Goal: Transaction & Acquisition: Purchase product/service

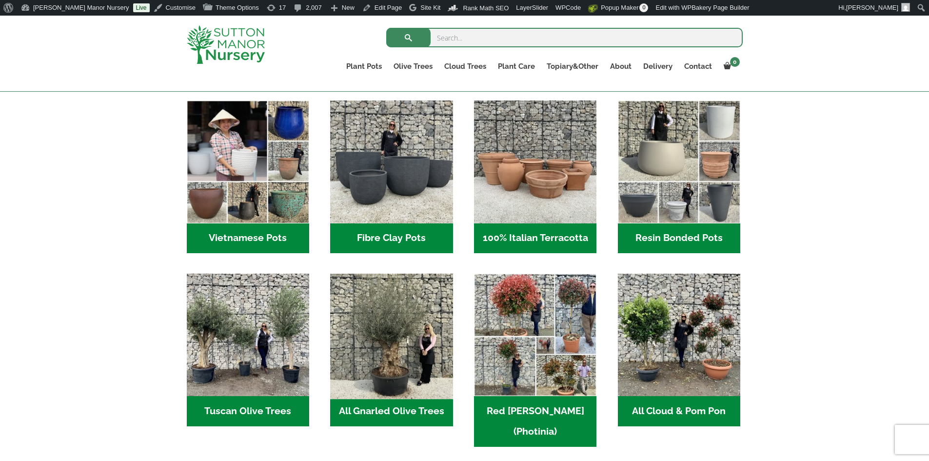
scroll to position [390, 0]
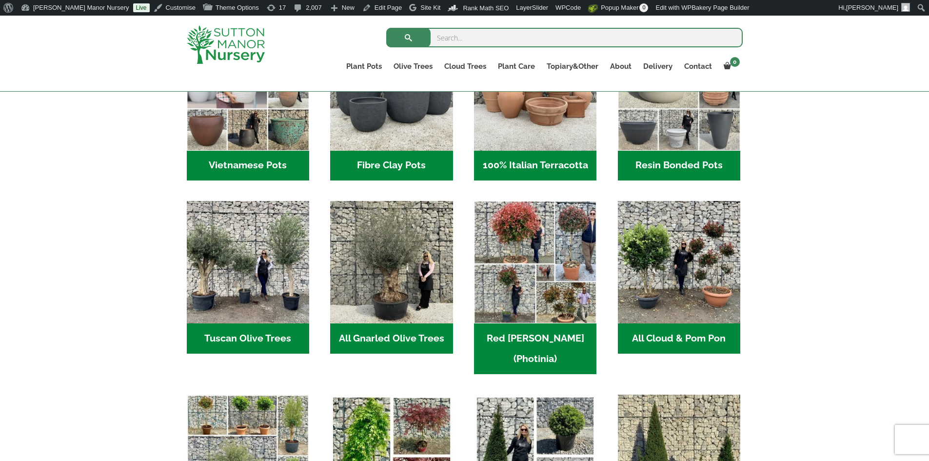
click at [649, 164] on h2 "Resin Bonded Pots (212)" at bounding box center [679, 166] width 122 height 30
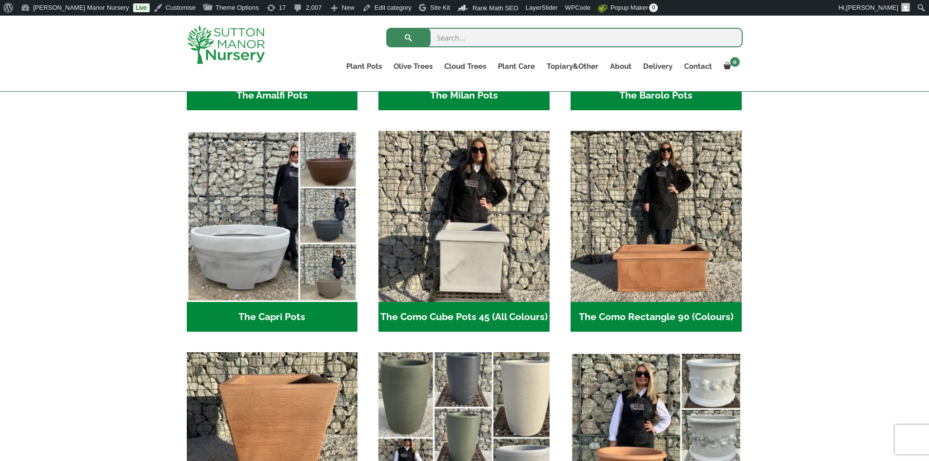
scroll to position [536, 0]
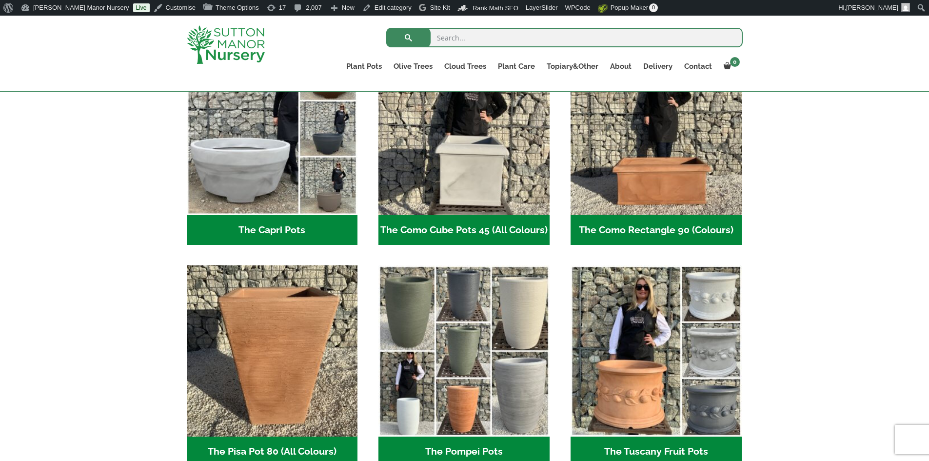
click at [280, 225] on h2 "The Capri Pots (34)" at bounding box center [272, 230] width 171 height 30
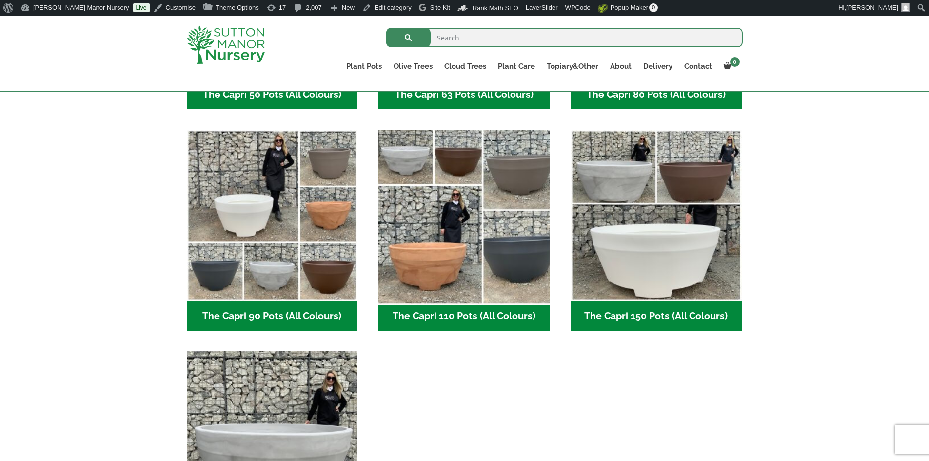
scroll to position [536, 0]
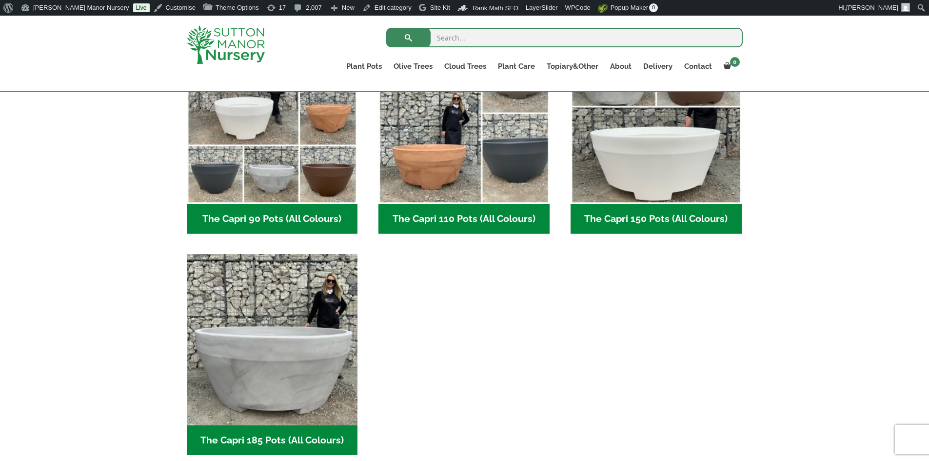
click at [447, 214] on h2 "The Capri 110 Pots (All Colours) (5)" at bounding box center [463, 219] width 171 height 30
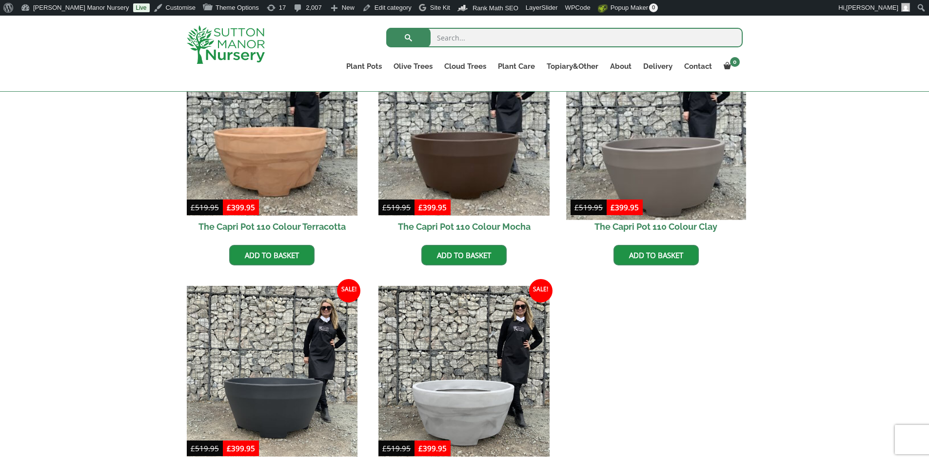
scroll to position [292, 0]
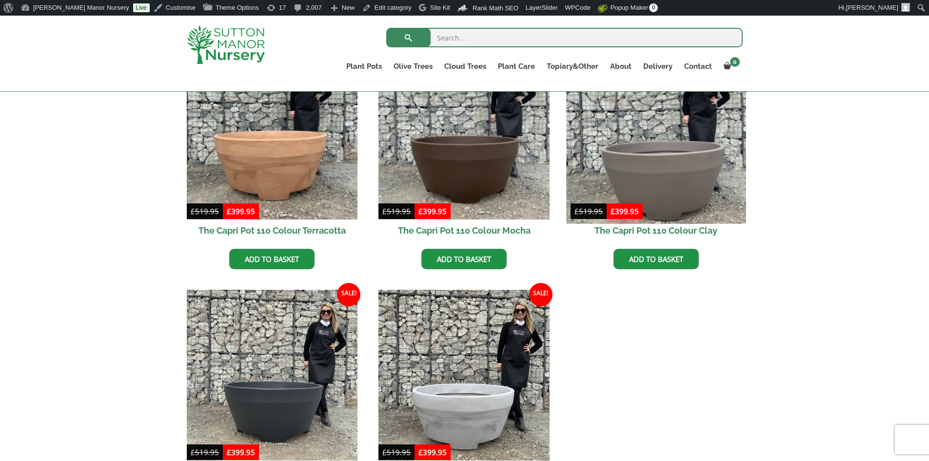
click at [686, 174] on img at bounding box center [655, 133] width 179 height 179
